Goal: Entertainment & Leisure: Consume media (video, audio)

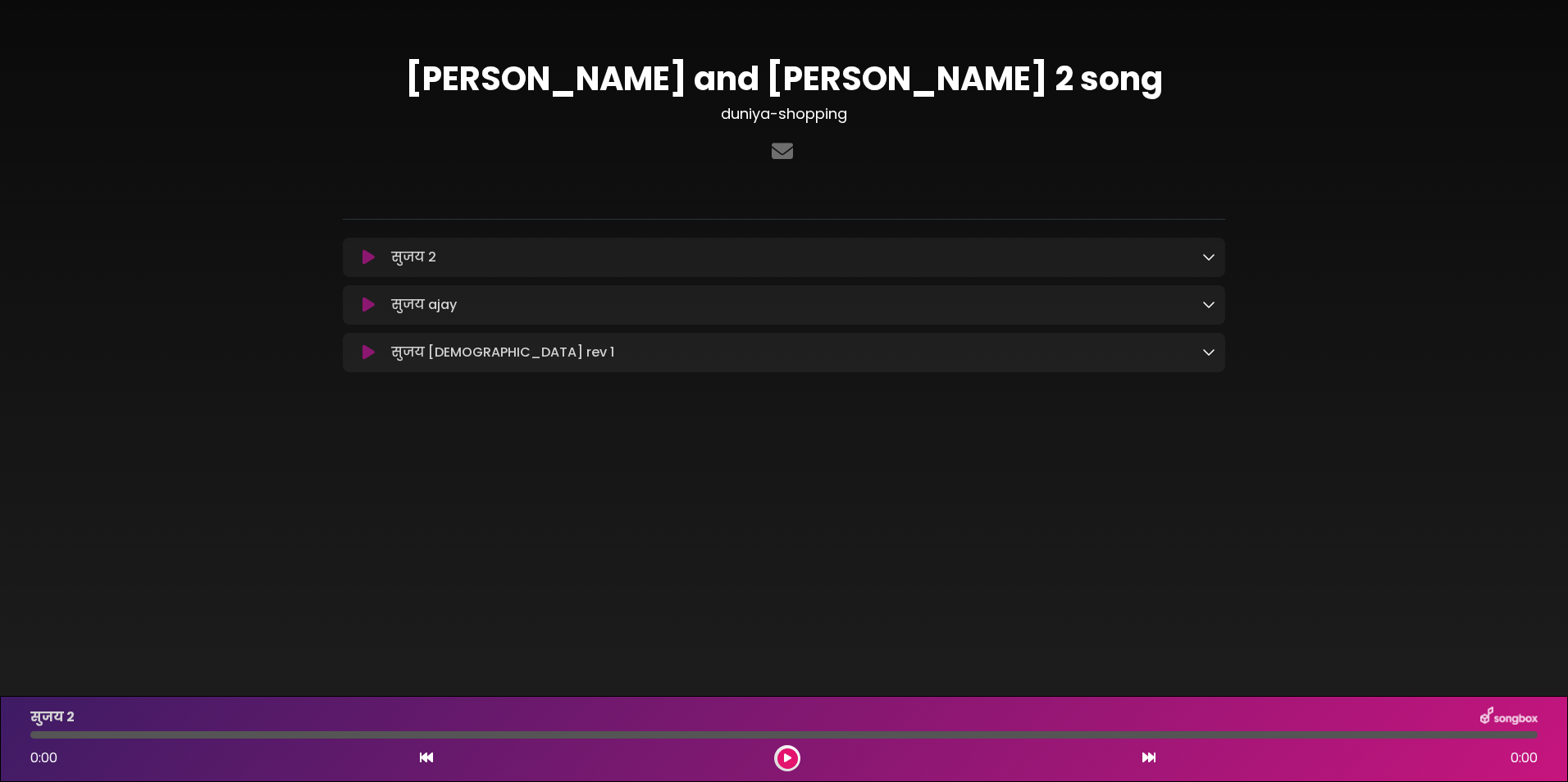
click at [372, 254] on icon at bounding box center [368, 256] width 13 height 16
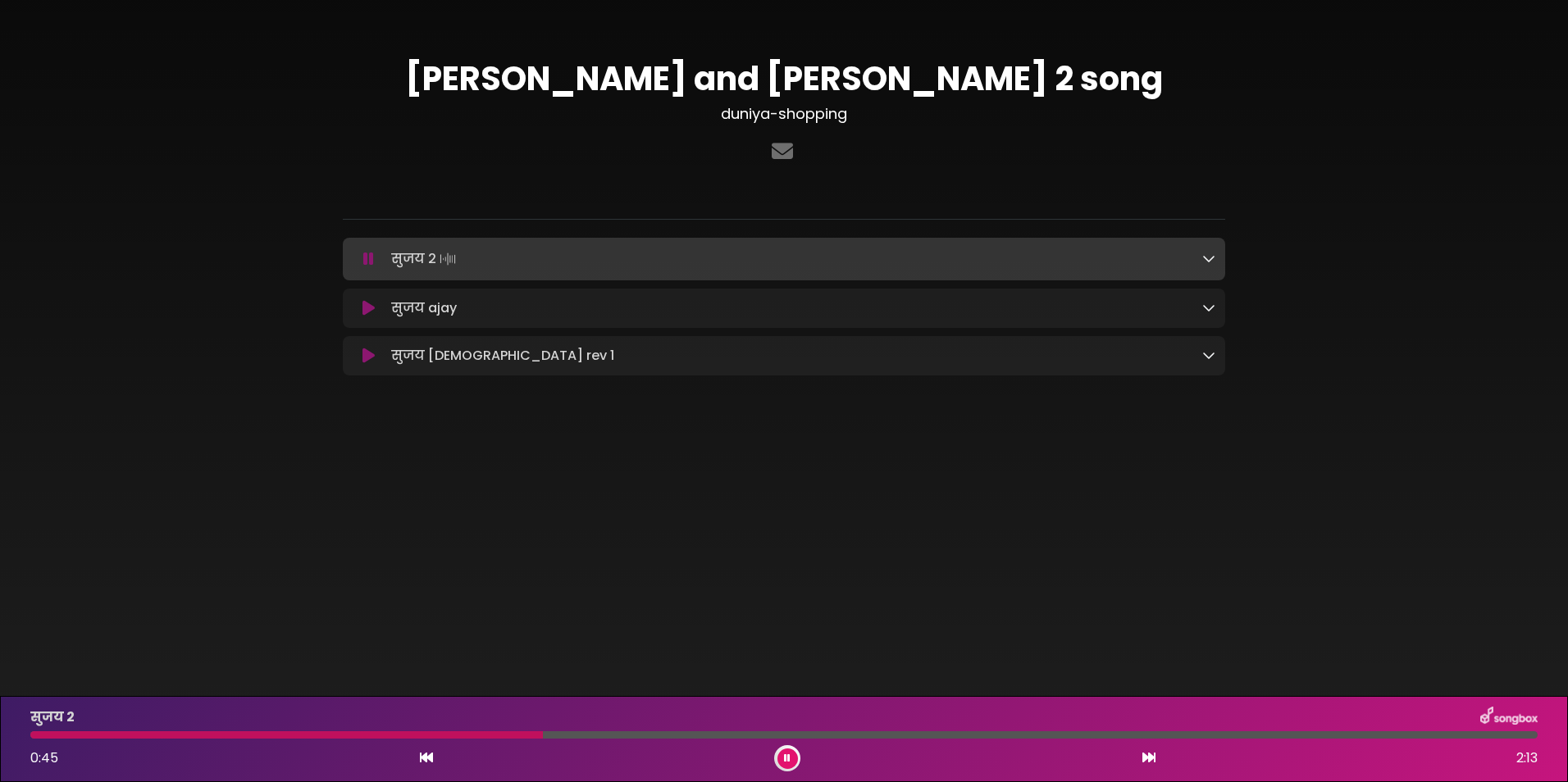
click at [789, 758] on icon at bounding box center [787, 758] width 7 height 10
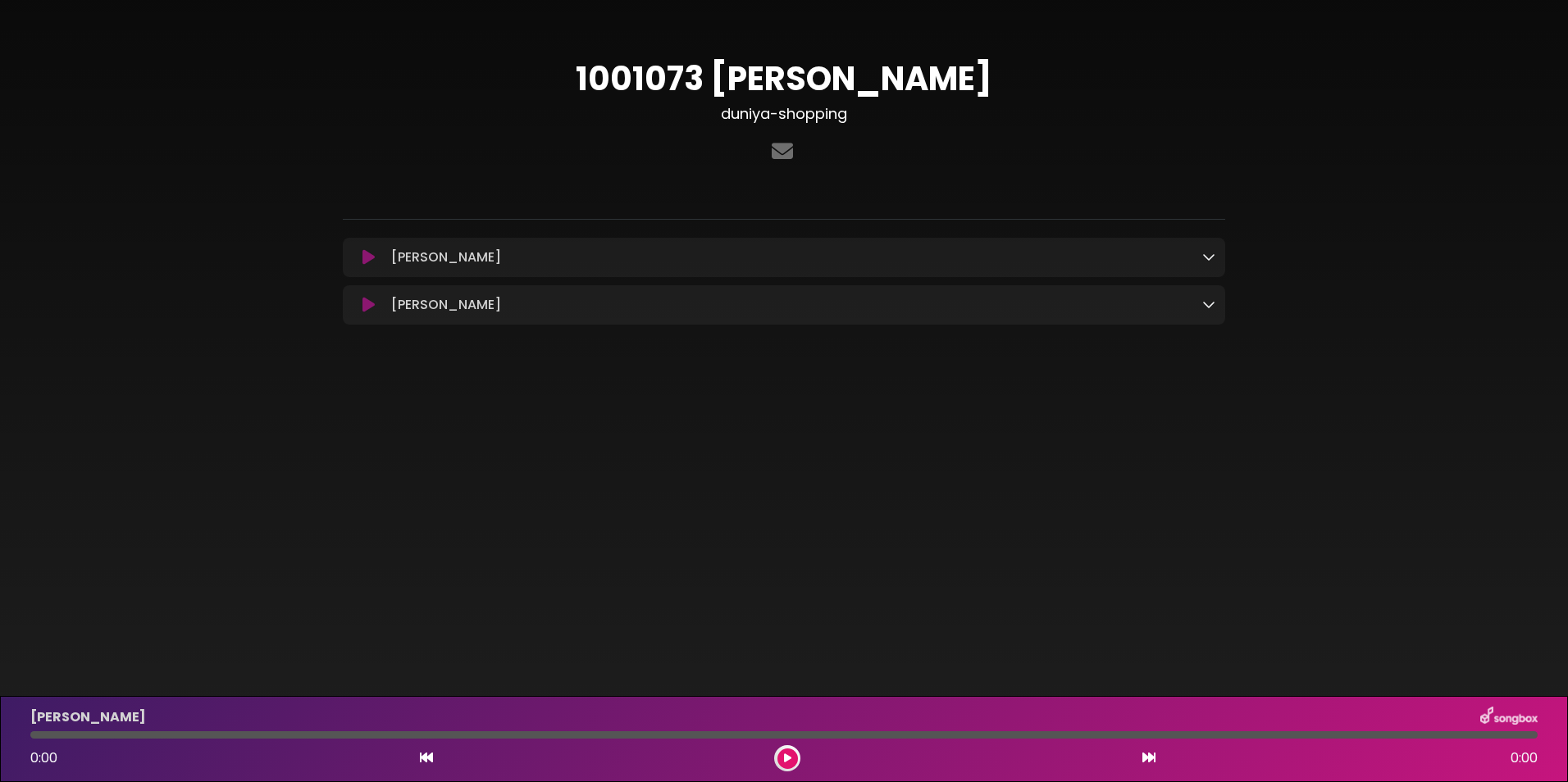
click at [362, 257] on icon at bounding box center [368, 256] width 13 height 16
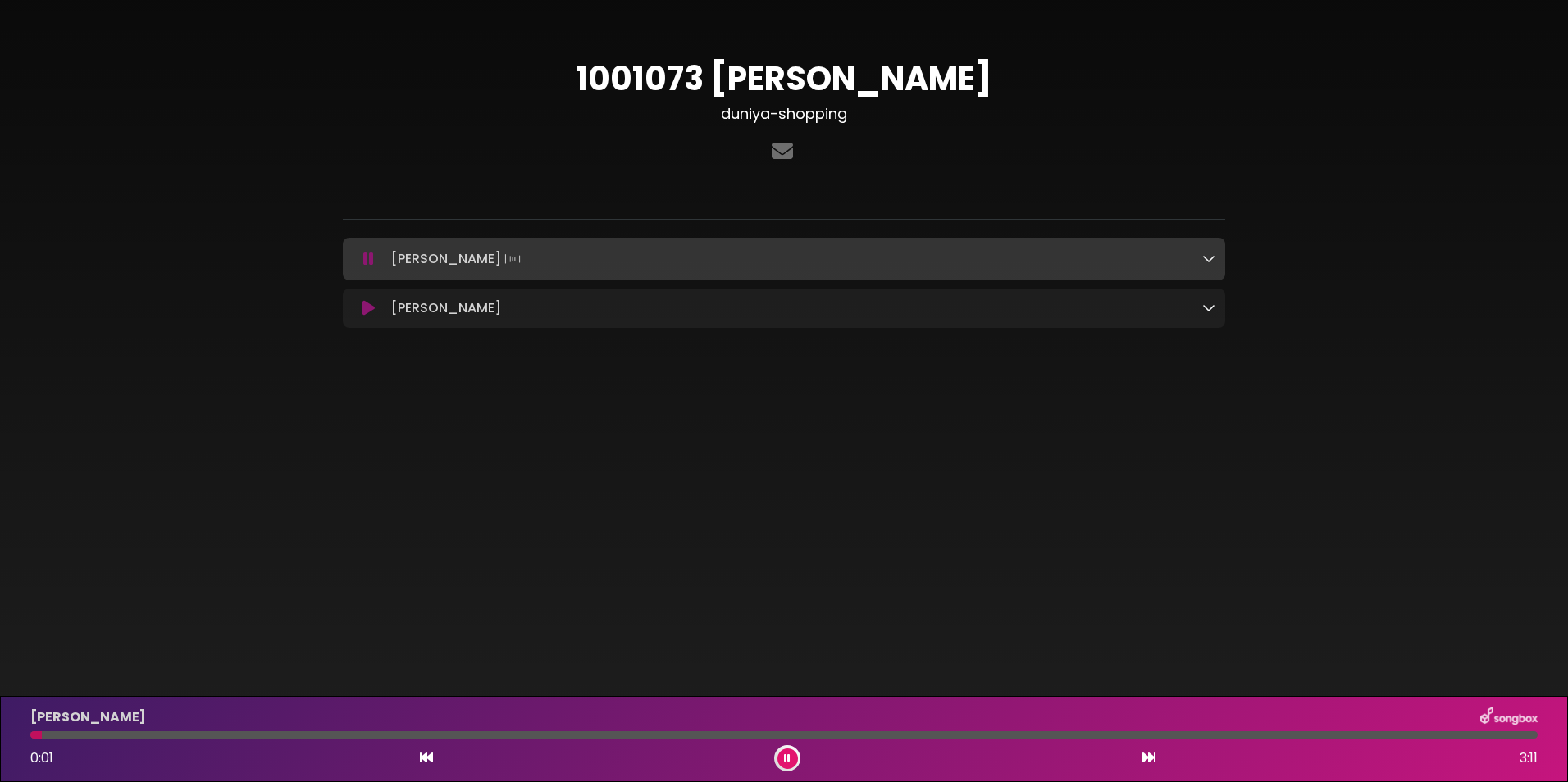
click at [779, 753] on button at bounding box center [787, 758] width 20 height 20
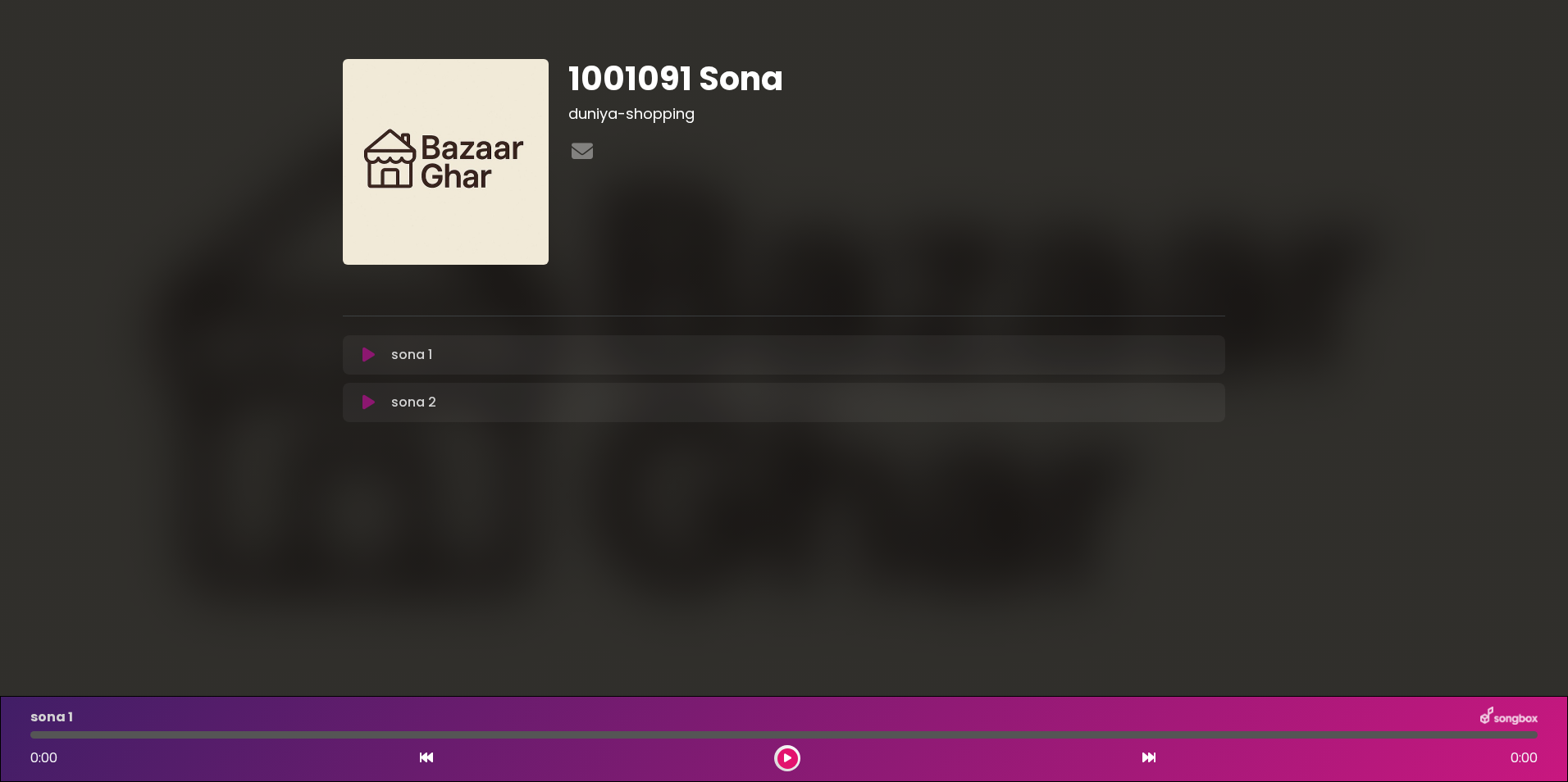
click at [372, 355] on icon at bounding box center [368, 355] width 13 height 16
